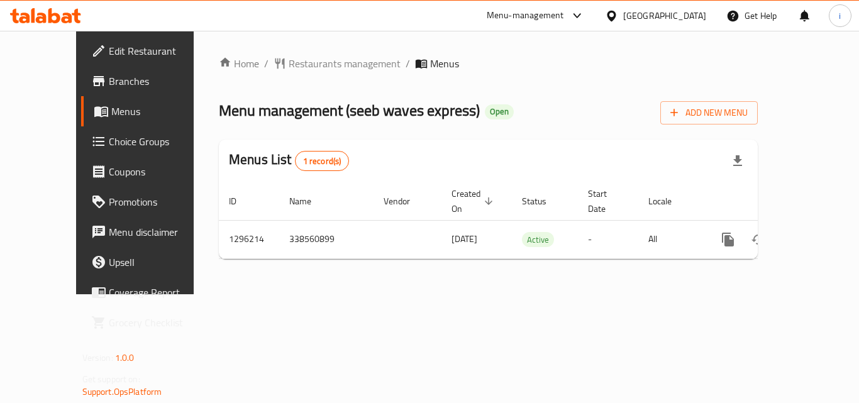
click at [300, 64] on span "Restaurants management" at bounding box center [345, 63] width 112 height 15
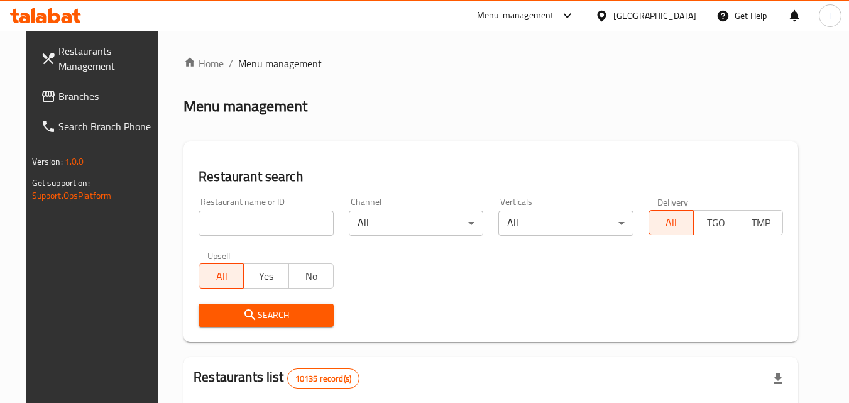
click at [258, 221] on input "search" at bounding box center [266, 223] width 135 height 25
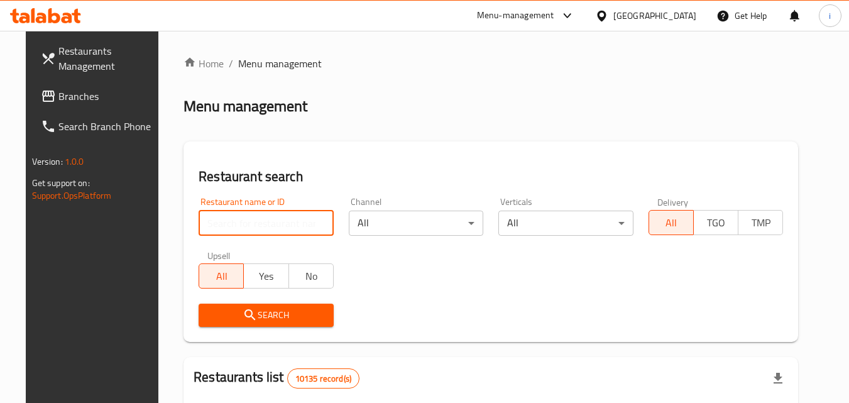
paste input "699940"
type input "699940"
click button "Search" at bounding box center [266, 315] width 135 height 23
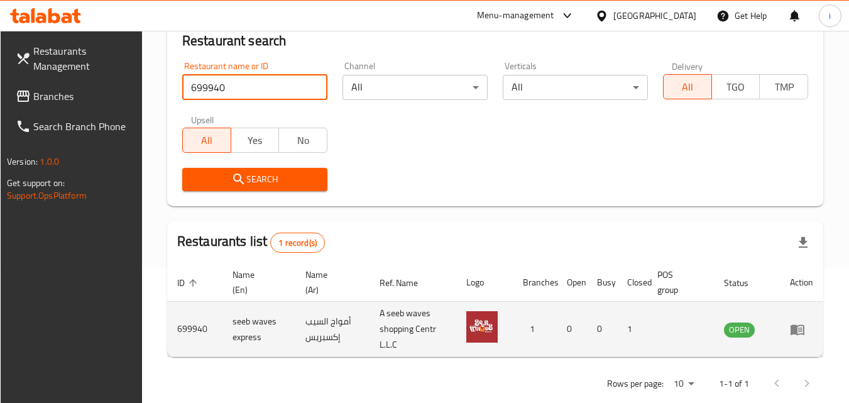
scroll to position [158, 0]
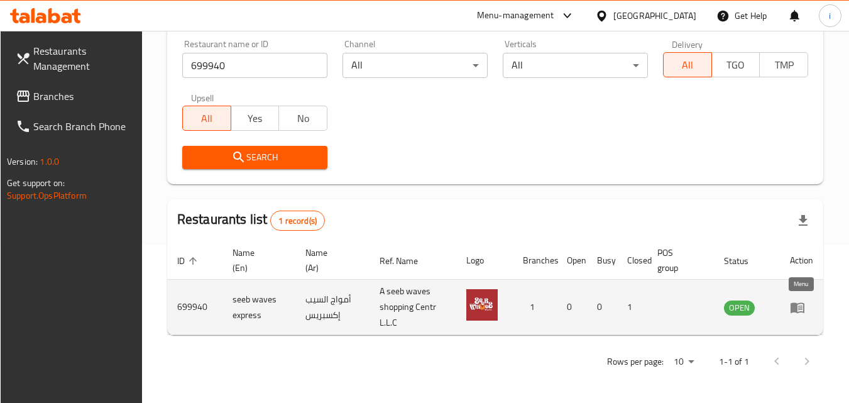
click at [797, 307] on icon "enhanced table" at bounding box center [798, 307] width 14 height 11
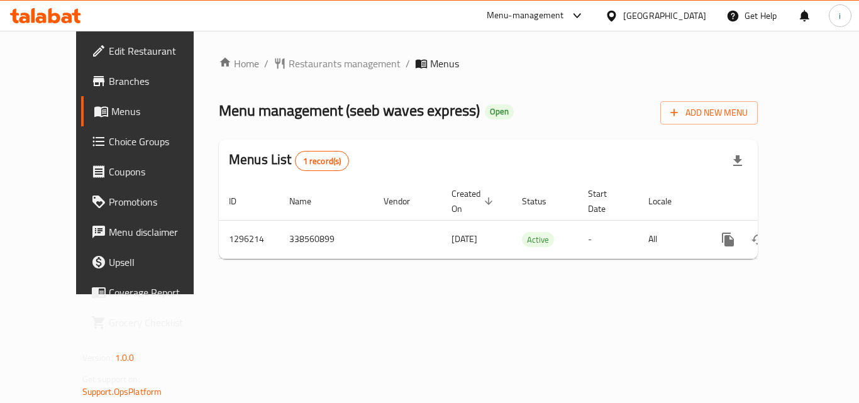
click at [693, 11] on div "[GEOGRAPHIC_DATA]" at bounding box center [664, 16] width 83 height 14
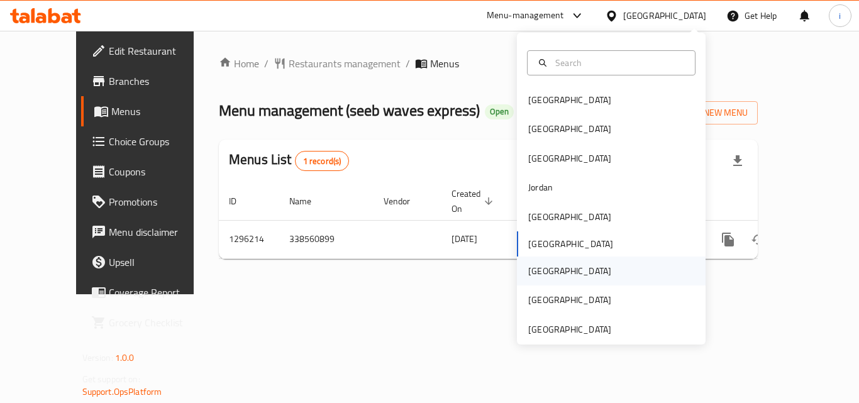
click at [545, 267] on div "[GEOGRAPHIC_DATA]" at bounding box center [569, 270] width 103 height 29
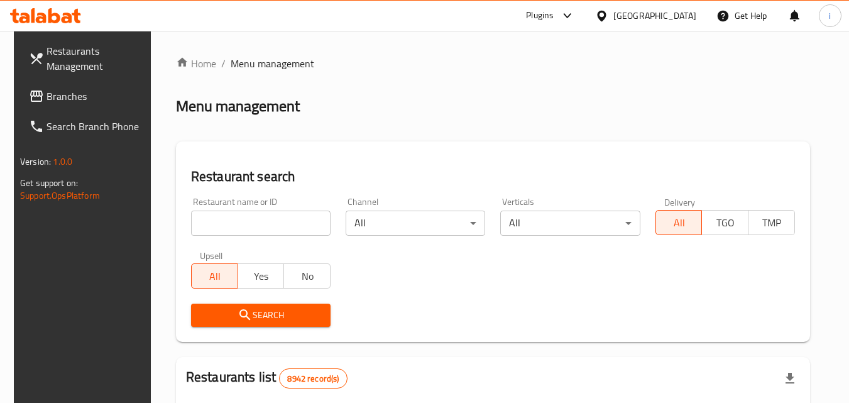
click at [47, 94] on span "Branches" at bounding box center [96, 96] width 99 height 15
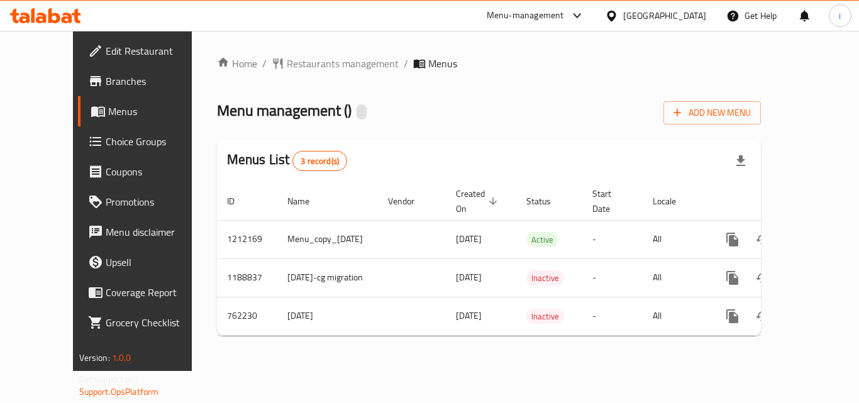
click at [290, 65] on div "Home / Restaurants management / Menus Menu management ( ) Add New Menu Menus Li…" at bounding box center [489, 201] width 544 height 290
click at [290, 65] on span "Restaurants management" at bounding box center [343, 63] width 112 height 15
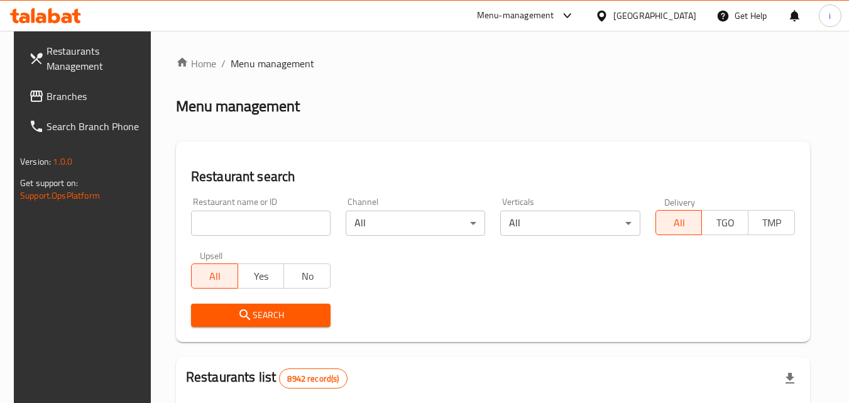
click at [249, 223] on input "search" at bounding box center [261, 223] width 140 height 25
paste input "650282"
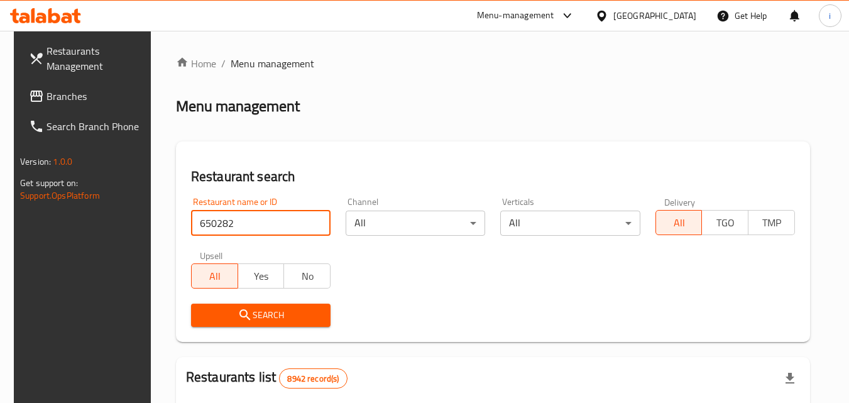
type input "650282"
click button "Search" at bounding box center [261, 315] width 140 height 23
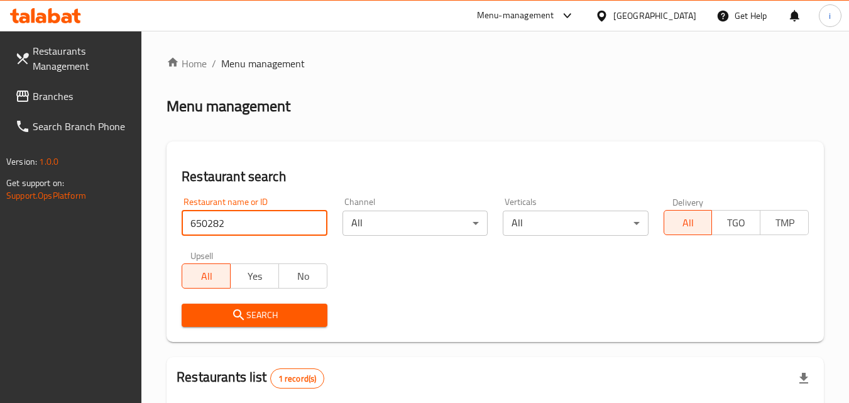
scroll to position [174, 0]
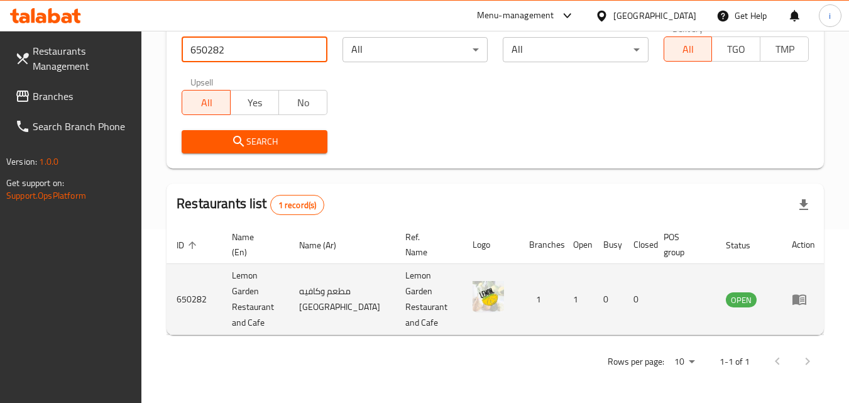
click at [799, 304] on icon "enhanced table" at bounding box center [800, 300] width 14 height 11
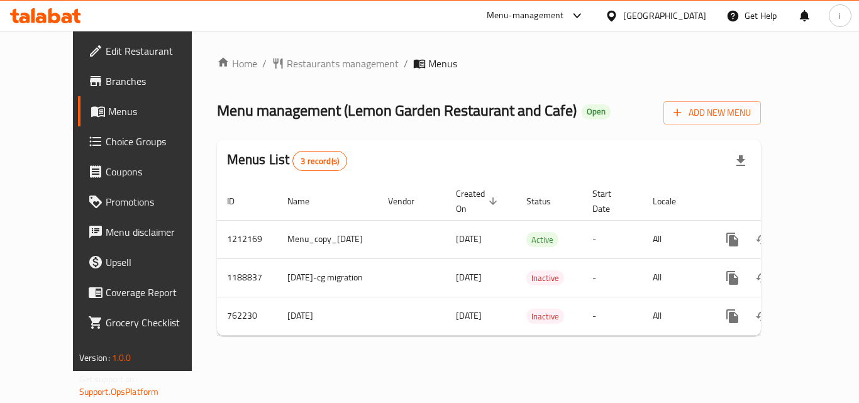
click at [706, 15] on div "[GEOGRAPHIC_DATA]" at bounding box center [655, 16] width 121 height 30
click at [686, 8] on div "[GEOGRAPHIC_DATA]" at bounding box center [655, 16] width 121 height 30
click at [690, 3] on div "[GEOGRAPHIC_DATA]" at bounding box center [655, 16] width 121 height 30
click at [688, 11] on div "[GEOGRAPHIC_DATA]" at bounding box center [664, 16] width 83 height 14
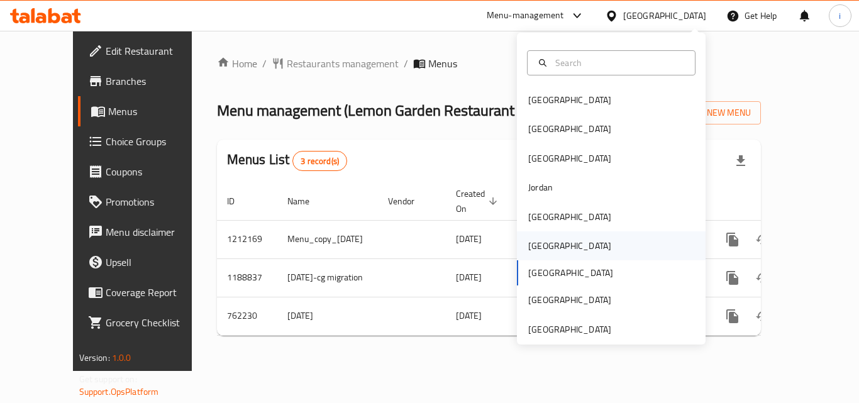
click at [536, 241] on div "[GEOGRAPHIC_DATA]" at bounding box center [569, 246] width 83 height 14
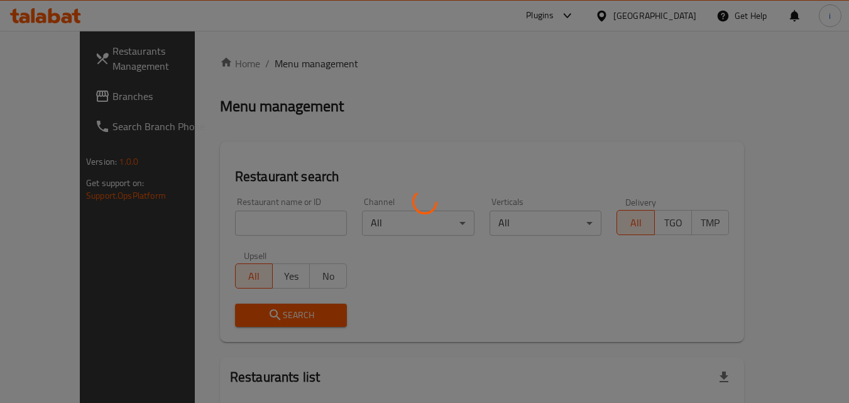
click at [63, 101] on div at bounding box center [424, 201] width 849 height 403
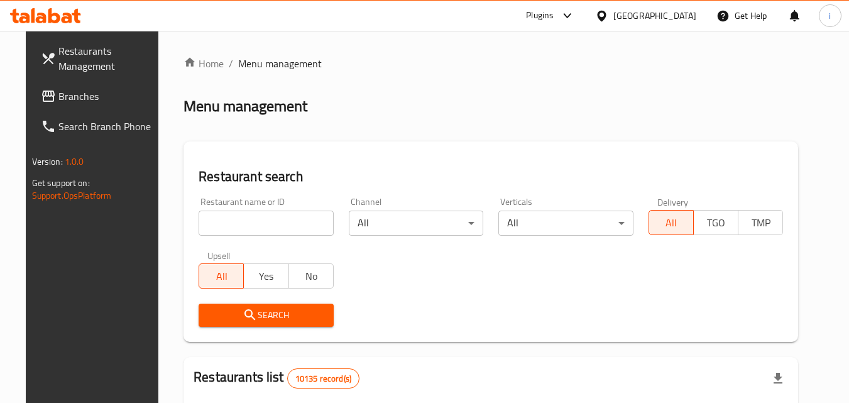
click at [89, 91] on span "Branches" at bounding box center [107, 96] width 99 height 15
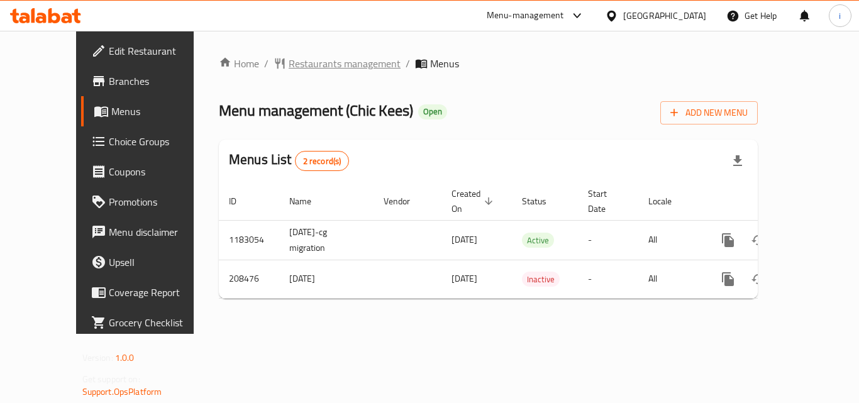
click at [289, 66] on span "Restaurants management" at bounding box center [345, 63] width 112 height 15
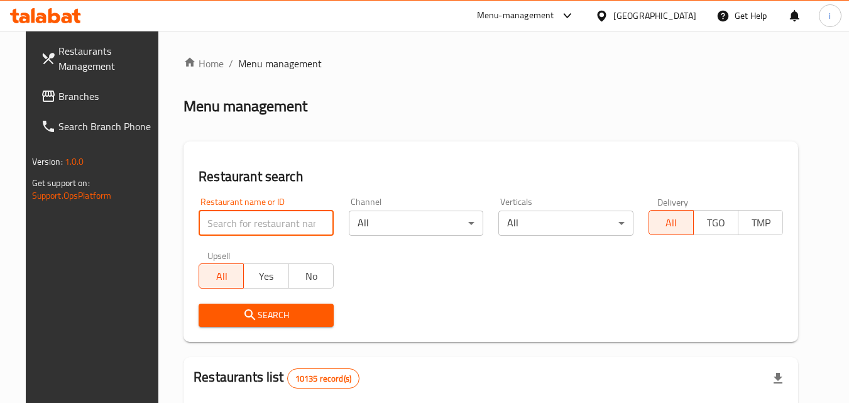
click at [272, 226] on input "search" at bounding box center [266, 223] width 135 height 25
paste input "623187"
type input "623187"
click button "Search" at bounding box center [266, 315] width 135 height 23
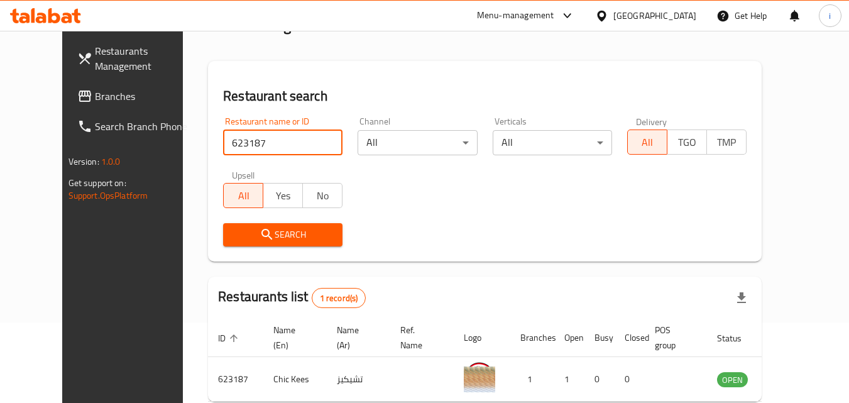
scroll to position [147, 0]
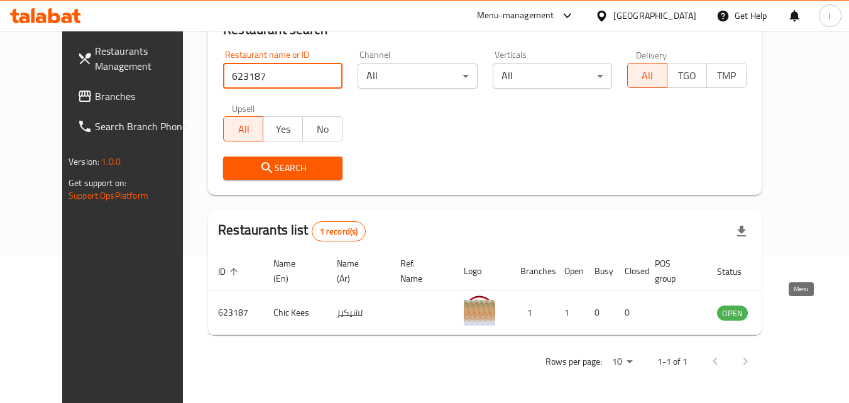
drag, startPoint x: 798, startPoint y: 313, endPoint x: 752, endPoint y: 323, distance: 47.6
click at [798, 312] on icon "enhanced table" at bounding box center [790, 312] width 15 height 15
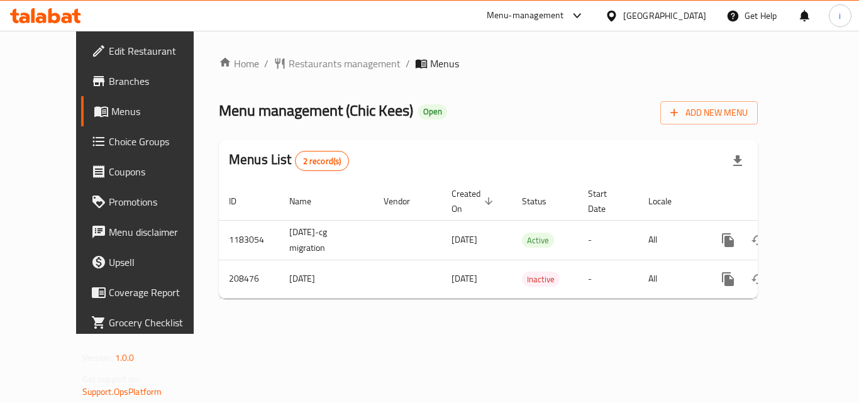
click at [657, 21] on div "[GEOGRAPHIC_DATA]" at bounding box center [655, 16] width 121 height 30
click at [615, 18] on icon at bounding box center [611, 15] width 9 height 11
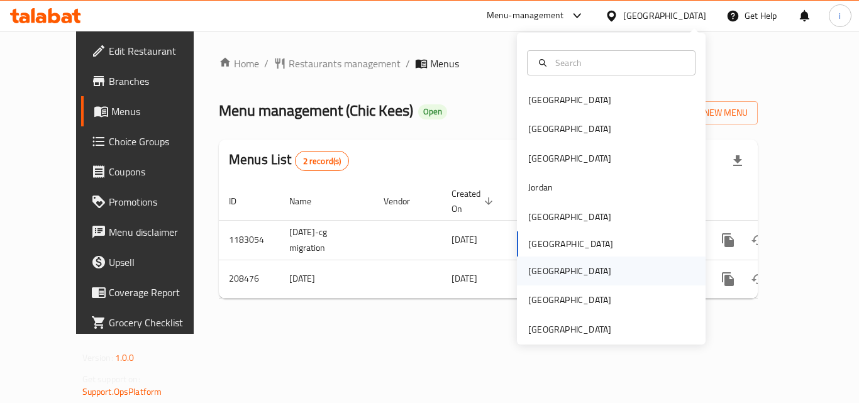
click at [545, 268] on div "[GEOGRAPHIC_DATA]" at bounding box center [569, 270] width 103 height 29
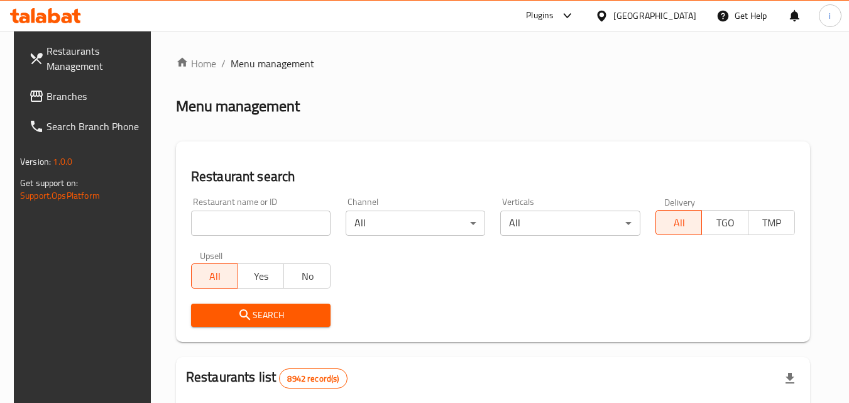
click at [575, 18] on icon at bounding box center [567, 15] width 15 height 15
click at [553, 114] on div "Restaurant-Management" at bounding box center [508, 114] width 99 height 14
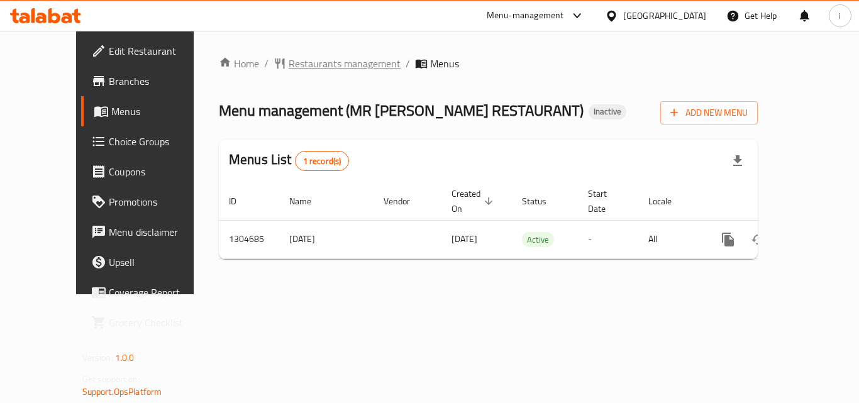
click at [294, 69] on span "Restaurants management" at bounding box center [345, 63] width 112 height 15
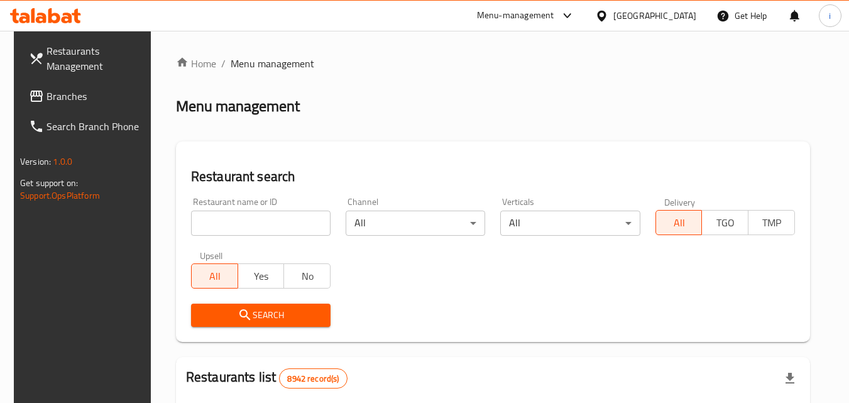
click at [248, 230] on input "search" at bounding box center [261, 223] width 140 height 25
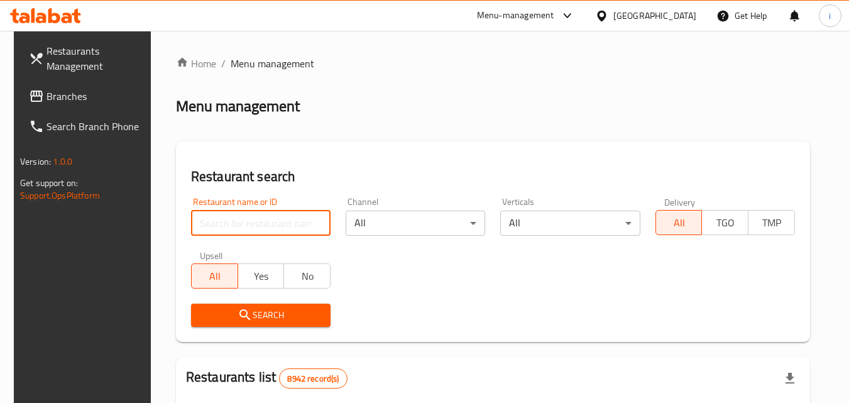
paste input "703347"
type input "703347"
click button "Search" at bounding box center [261, 315] width 140 height 23
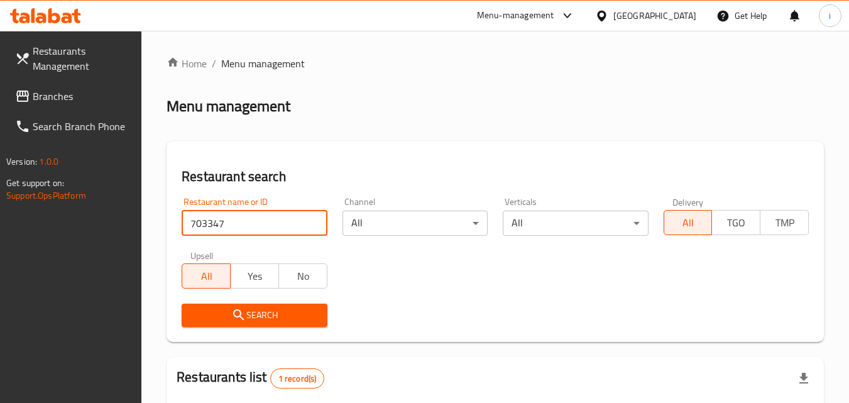
scroll to position [158, 0]
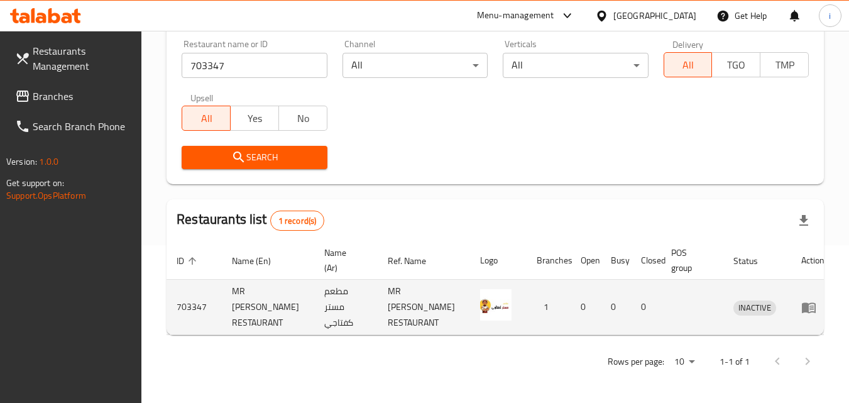
click at [801, 317] on td "enhanced table" at bounding box center [812, 307] width 43 height 55
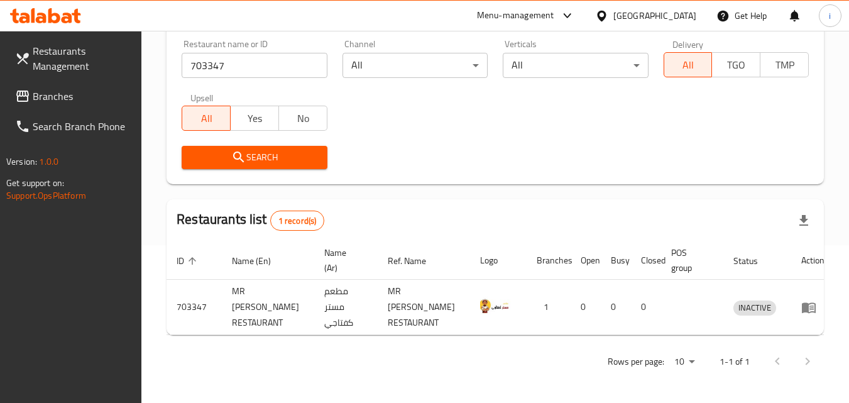
click at [609, 14] on icon at bounding box center [601, 15] width 13 height 13
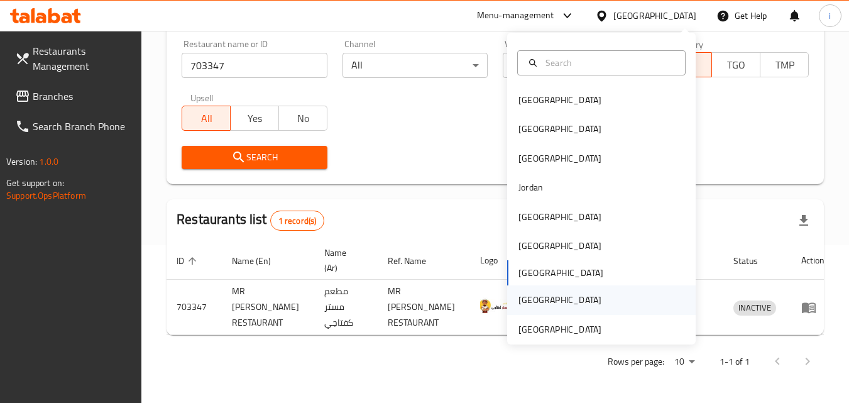
click at [571, 301] on div "[GEOGRAPHIC_DATA]" at bounding box center [601, 299] width 189 height 29
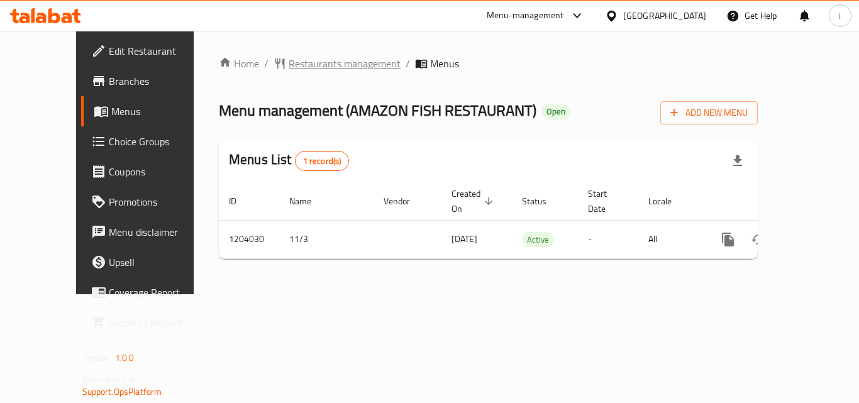
click at [299, 67] on span "Restaurants management" at bounding box center [345, 63] width 112 height 15
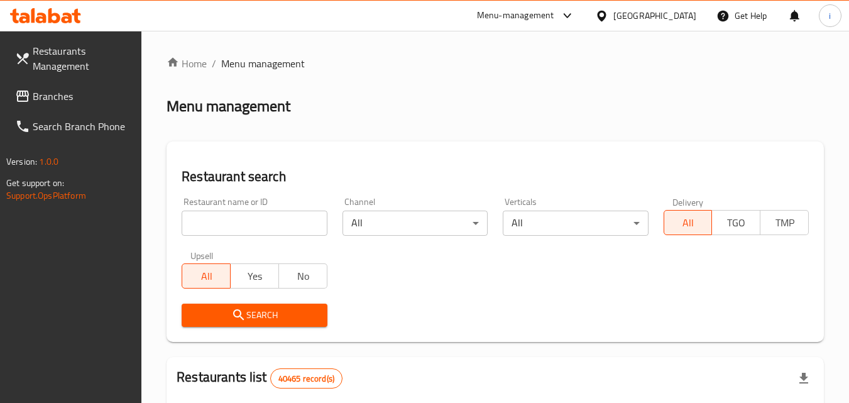
click at [268, 224] on input "search" at bounding box center [254, 223] width 145 height 25
paste input "669778"
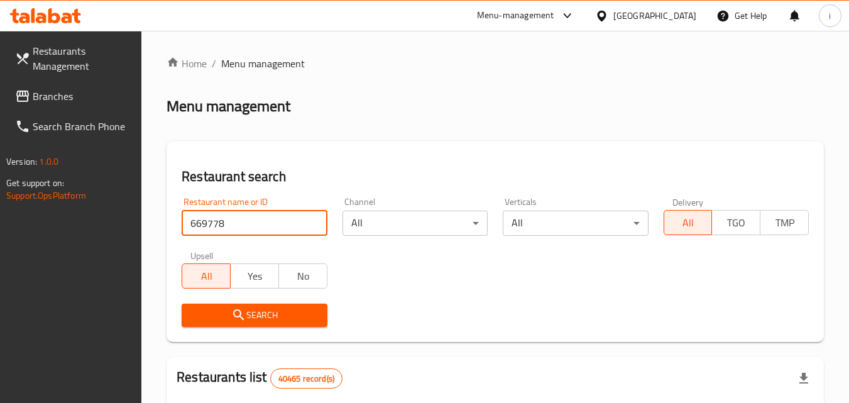
type input "669778"
click button "Search" at bounding box center [254, 315] width 145 height 23
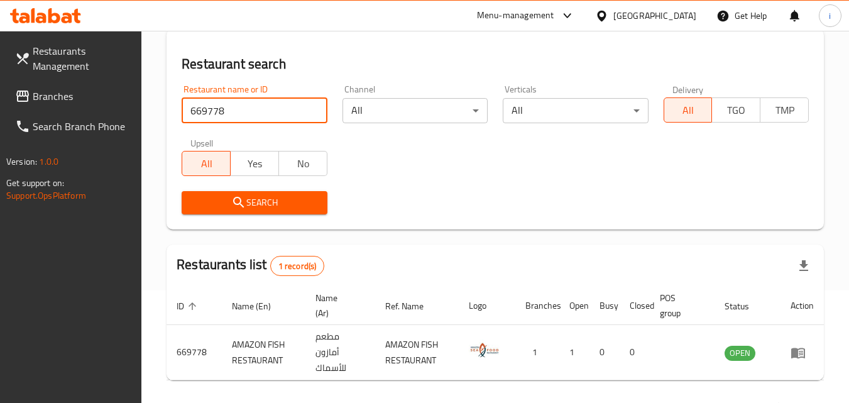
scroll to position [158, 0]
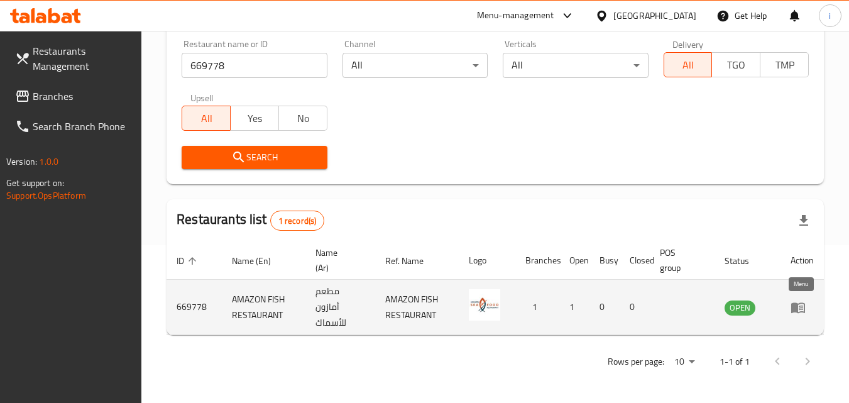
click at [793, 310] on icon "enhanced table" at bounding box center [798, 307] width 14 height 11
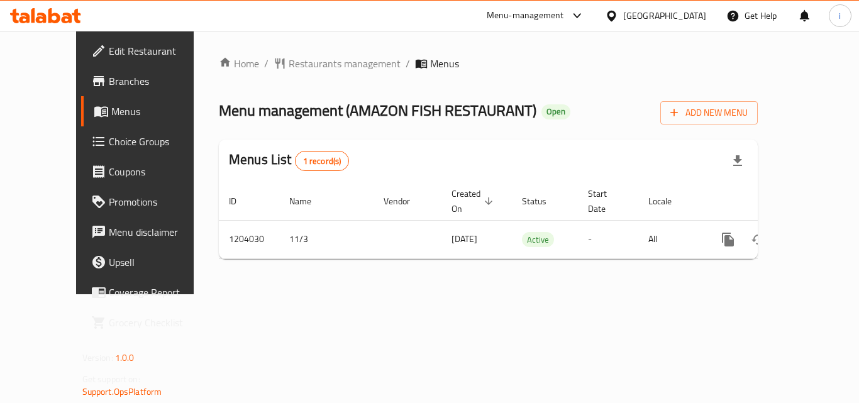
click at [656, 15] on div "[GEOGRAPHIC_DATA]" at bounding box center [664, 16] width 83 height 14
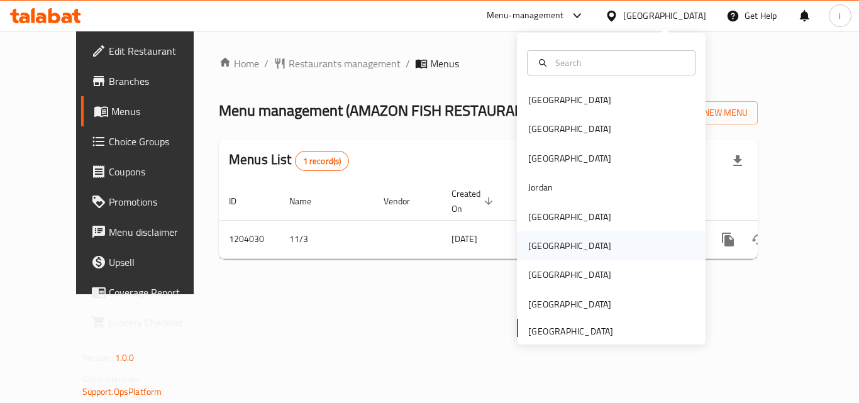
click at [542, 248] on div "Oman" at bounding box center [569, 245] width 103 height 29
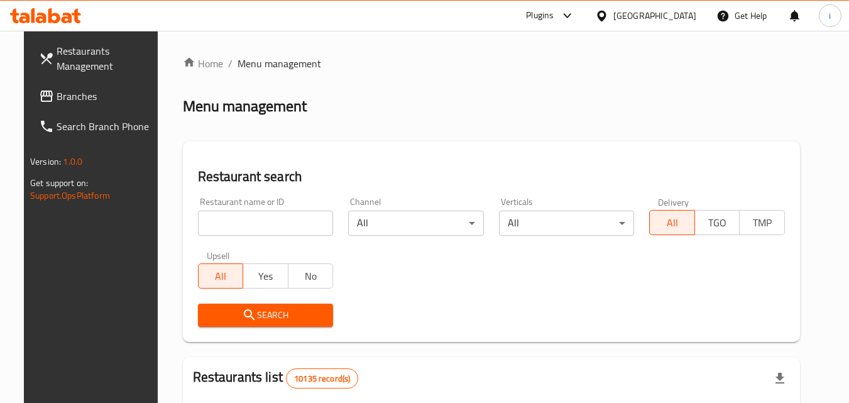
click at [554, 21] on div "Plugins" at bounding box center [540, 15] width 28 height 15
click at [548, 108] on div "Restaurant-Management" at bounding box center [507, 114] width 99 height 14
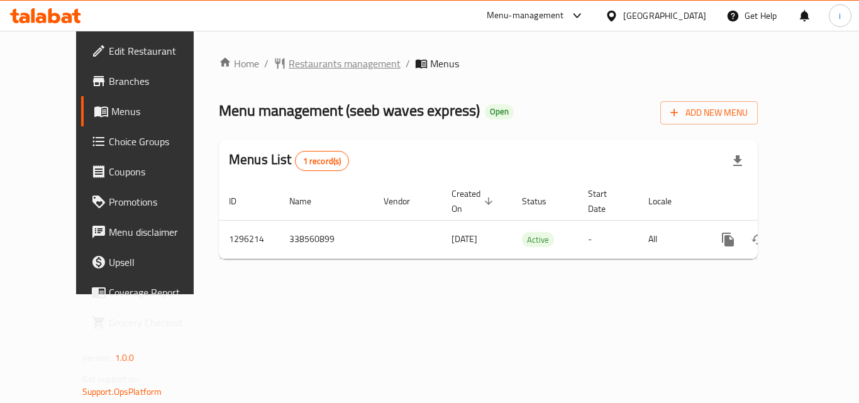
click at [291, 71] on span "Restaurants management" at bounding box center [345, 63] width 112 height 15
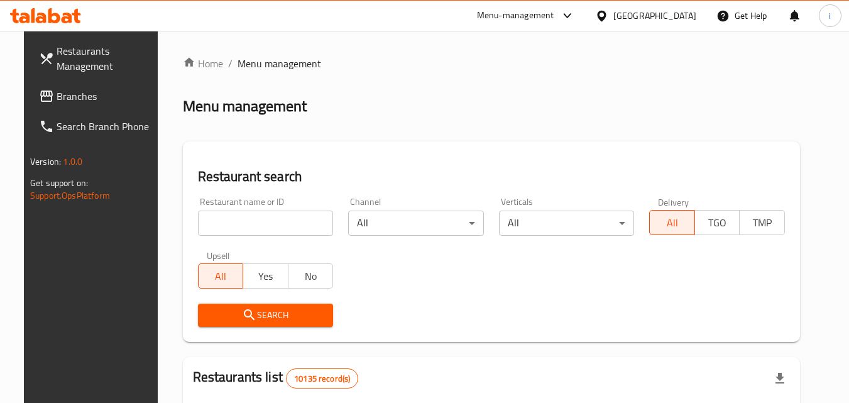
click at [243, 226] on input "search" at bounding box center [266, 223] width 136 height 25
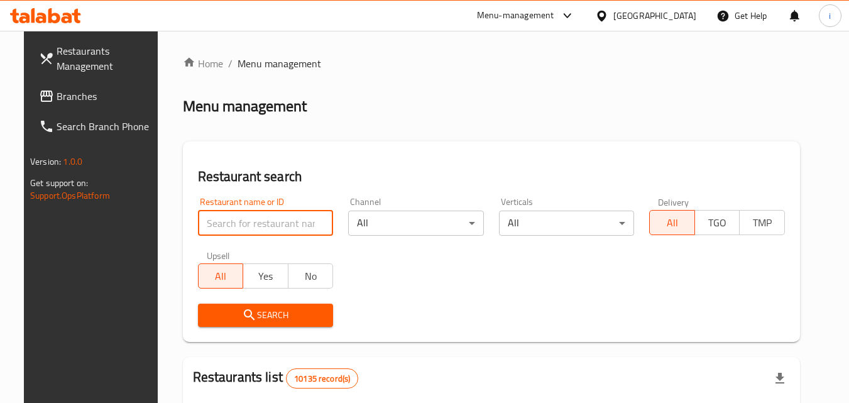
paste input "699940"
type input "699940"
click button "Search" at bounding box center [266, 315] width 136 height 23
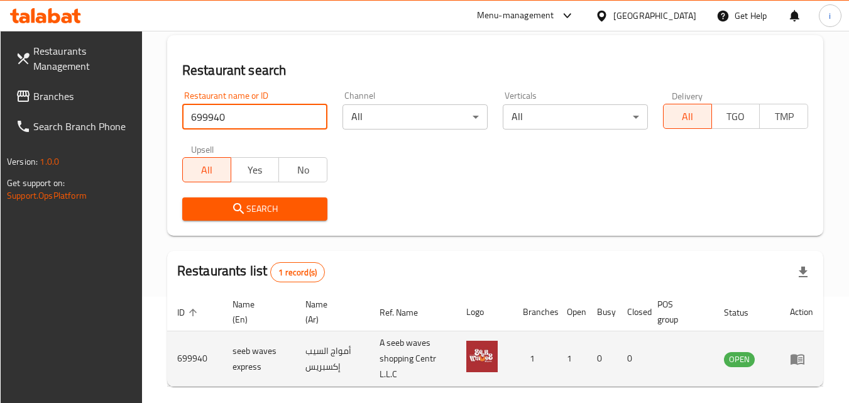
scroll to position [158, 0]
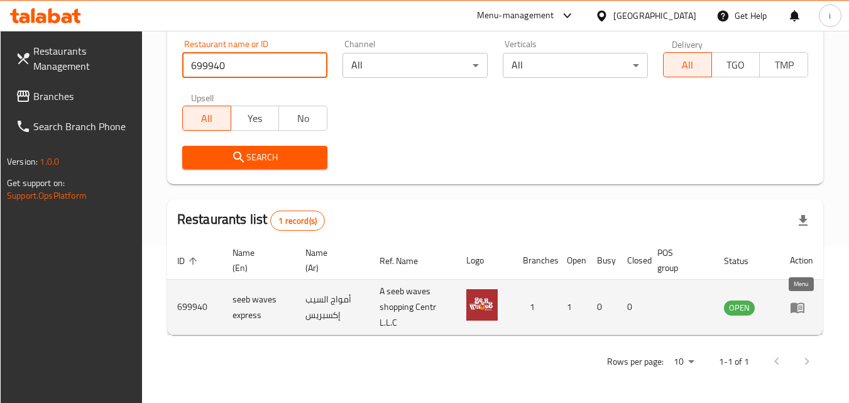
click at [801, 312] on icon "enhanced table" at bounding box center [797, 307] width 15 height 15
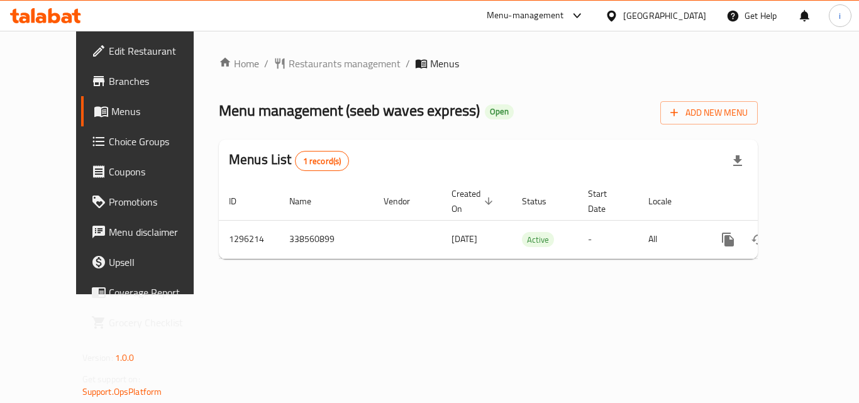
click at [691, 18] on div "Oman" at bounding box center [664, 16] width 83 height 14
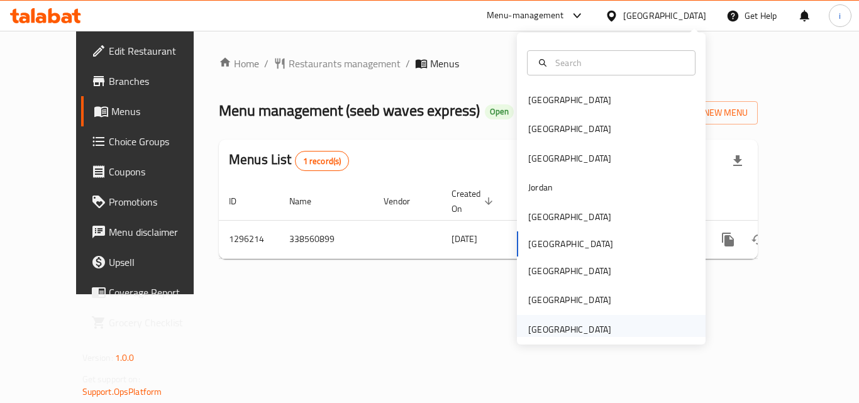
click at [570, 328] on div "[GEOGRAPHIC_DATA]" at bounding box center [569, 330] width 83 height 14
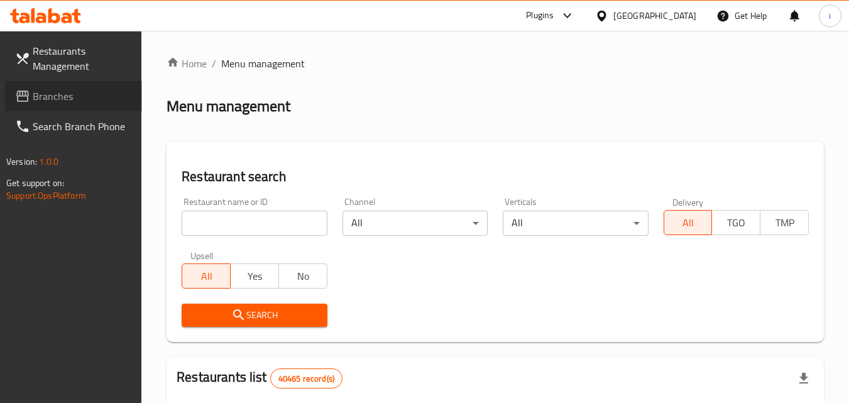
click at [67, 94] on span "Branches" at bounding box center [82, 96] width 99 height 15
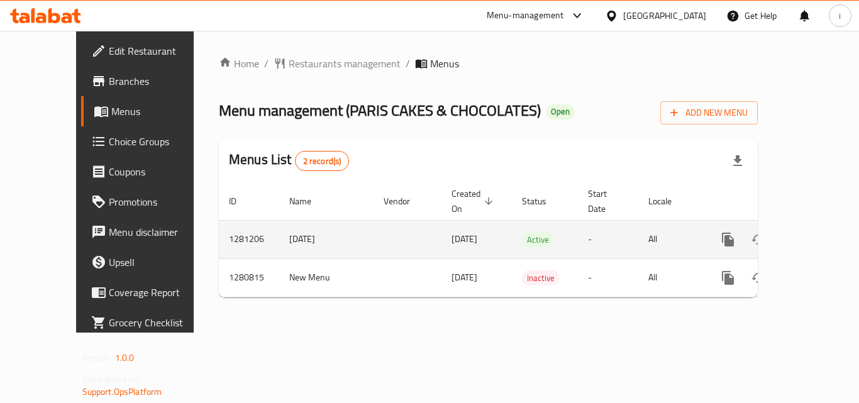
click at [813, 234] on icon "enhanced table" at bounding box center [818, 239] width 11 height 11
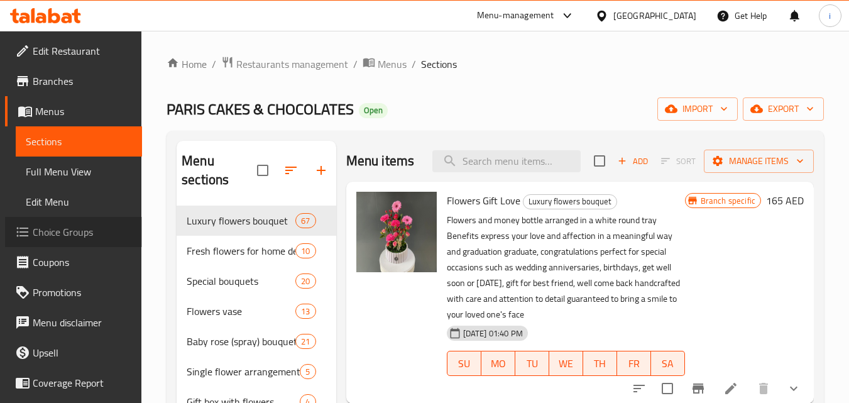
click at [78, 230] on span "Choice Groups" at bounding box center [82, 231] width 99 height 15
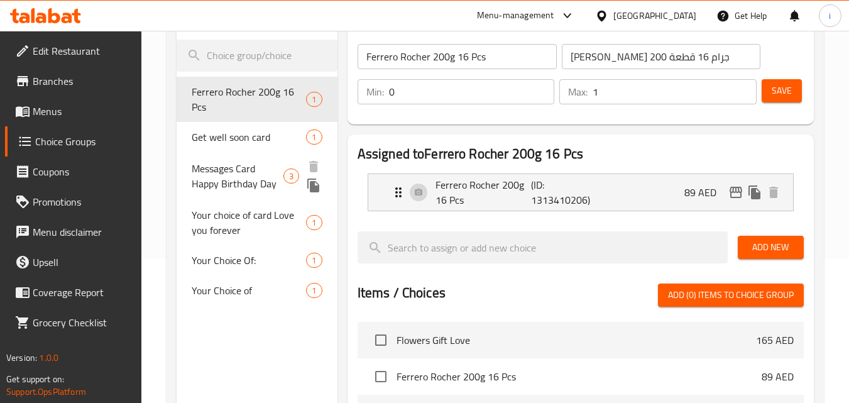
scroll to position [126, 0]
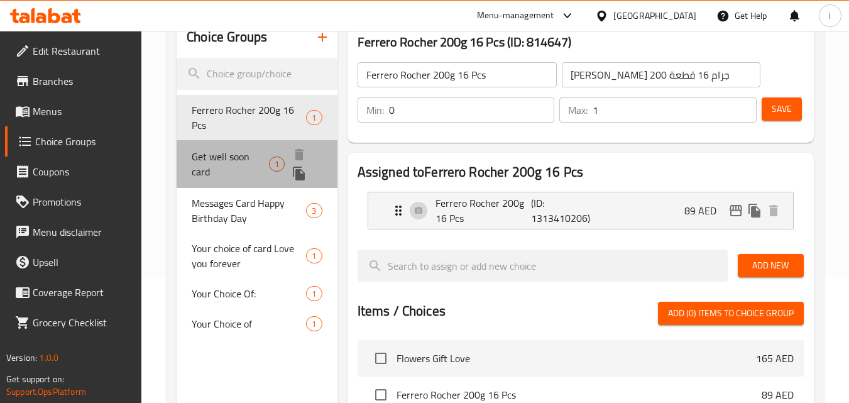
click at [241, 155] on span "Get well soon card" at bounding box center [230, 164] width 77 height 30
type input "Get well soon card"
type input "بطاقة الشفاء العاجل"
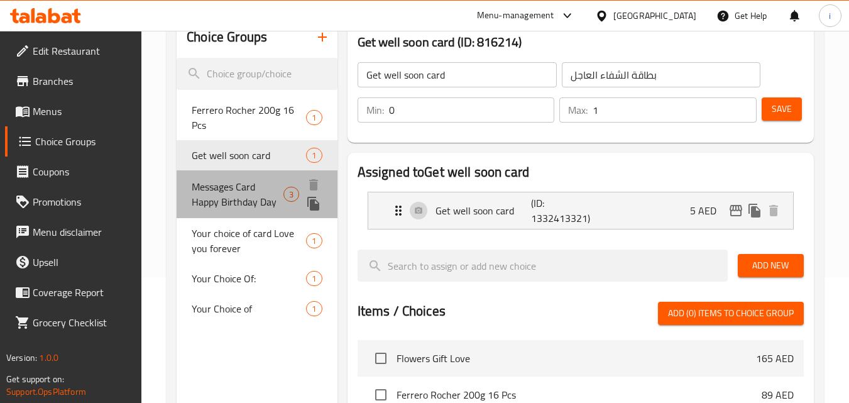
click at [232, 204] on span "Messages Card Happy Birthday Day" at bounding box center [238, 194] width 92 height 30
type input "Messages Card Happy Birthday Day"
type input "بطاقة رسائل عيد ميلاد [PERSON_NAME]"
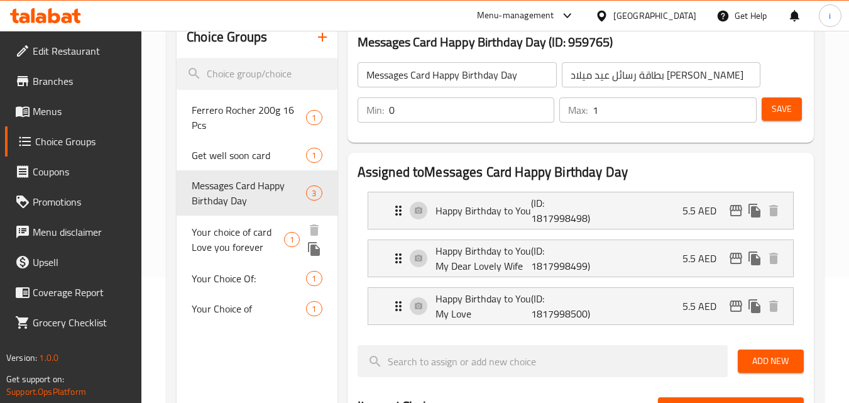
click at [228, 238] on span "Your choice of card Love you forever" at bounding box center [238, 239] width 92 height 30
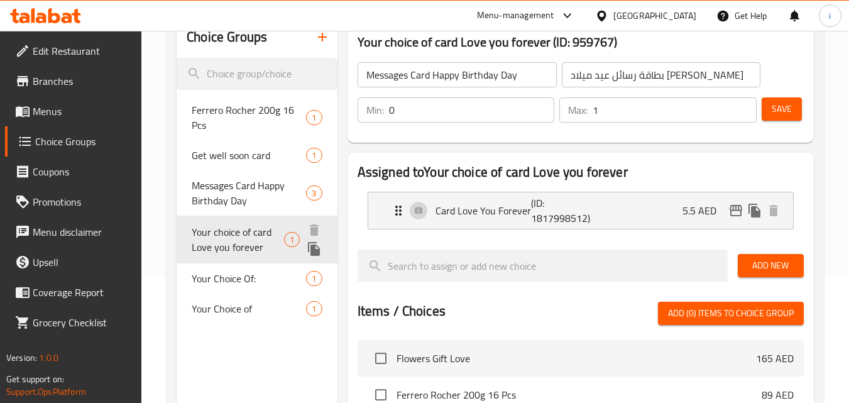
type input "Your choice of card Love you forever"
type input "اختيارك للبطاقة أحبك إلى الأبد"
click at [223, 277] on span "Your Choice Of:" at bounding box center [230, 275] width 77 height 15
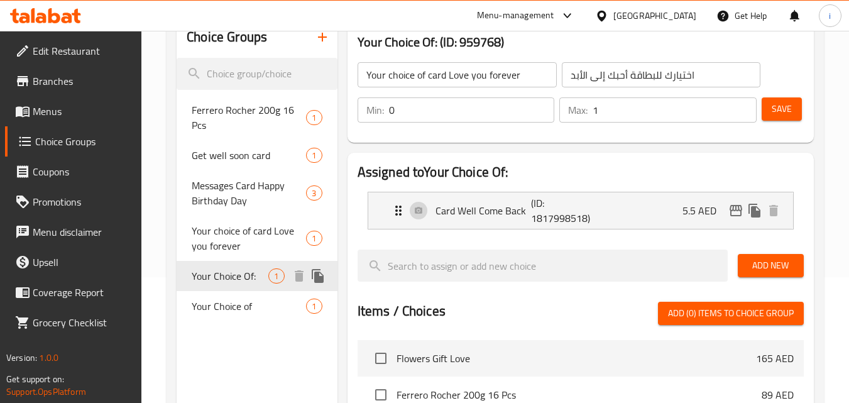
type input "Your Choice Of:"
type input "إختيارك من:"
click at [231, 303] on span "Your Choice of" at bounding box center [230, 306] width 77 height 15
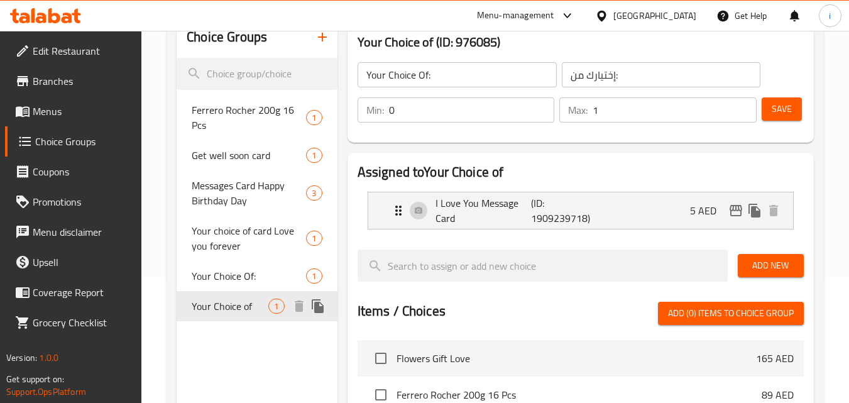
type input "Your Choice of"
type input "اختيارك من"
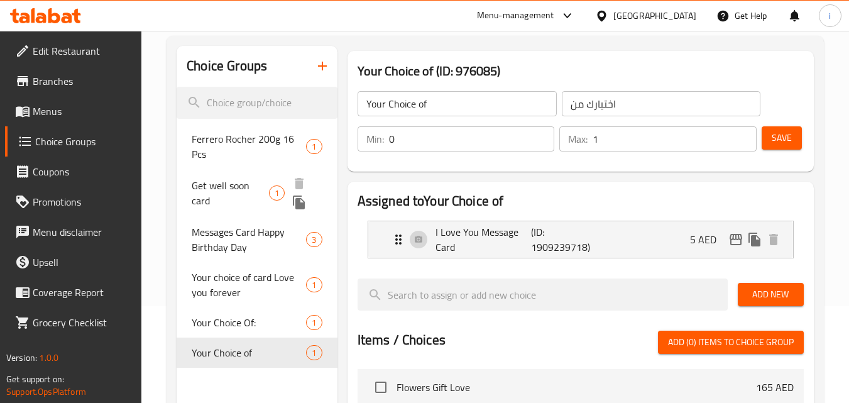
scroll to position [0, 0]
